Goal: Task Accomplishment & Management: Manage account settings

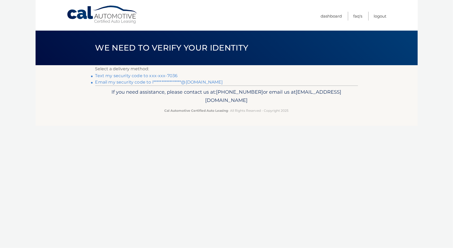
click at [124, 76] on link "Text my security code to xxx-xxx-7036" at bounding box center [136, 75] width 83 height 5
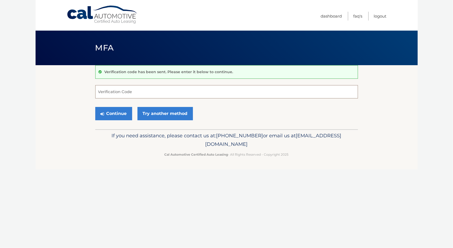
click at [115, 92] on input "Verification Code" at bounding box center [226, 91] width 263 height 13
type input "421500"
click at [121, 115] on button "Continue" at bounding box center [113, 113] width 37 height 13
